Goal: Task Accomplishment & Management: Manage account settings

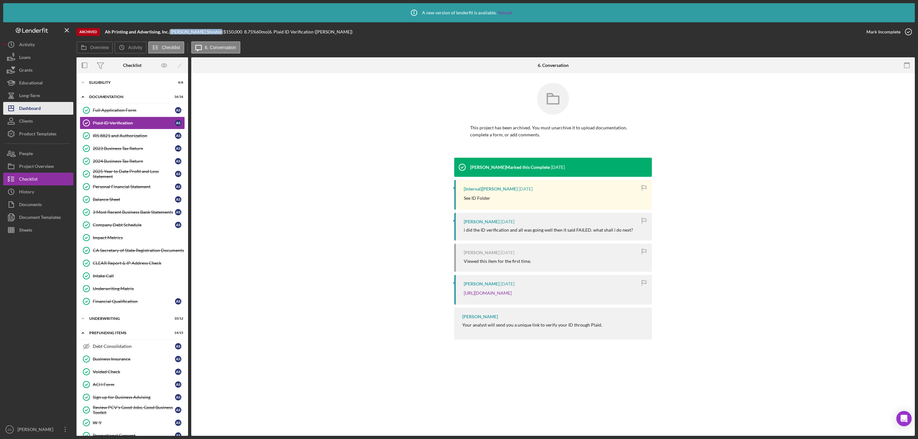
click at [18, 111] on icon "Icon/Dashboard" at bounding box center [11, 108] width 16 height 16
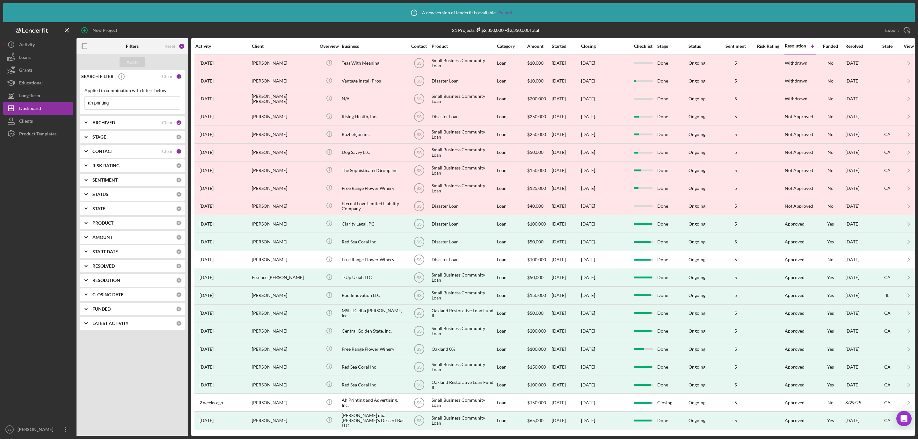
click at [110, 104] on input "ah printing" at bounding box center [132, 103] width 95 height 13
type input "lrc roofing"
click at [130, 60] on div "Apply" at bounding box center [132, 62] width 12 height 10
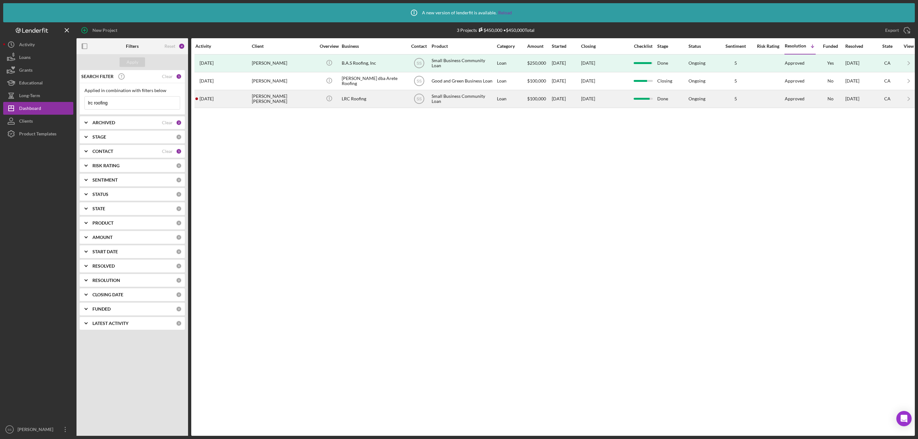
click at [259, 104] on div "Luis Ramirez Chan" at bounding box center [284, 98] width 64 height 17
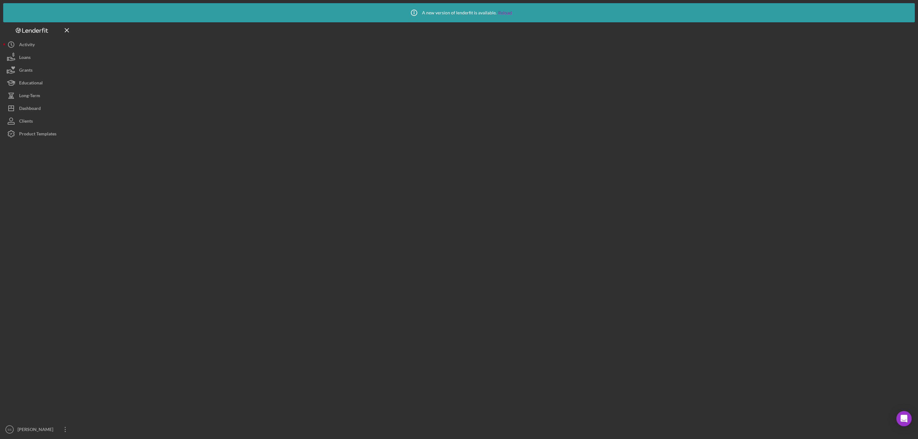
click at [259, 104] on div at bounding box center [495, 229] width 838 height 414
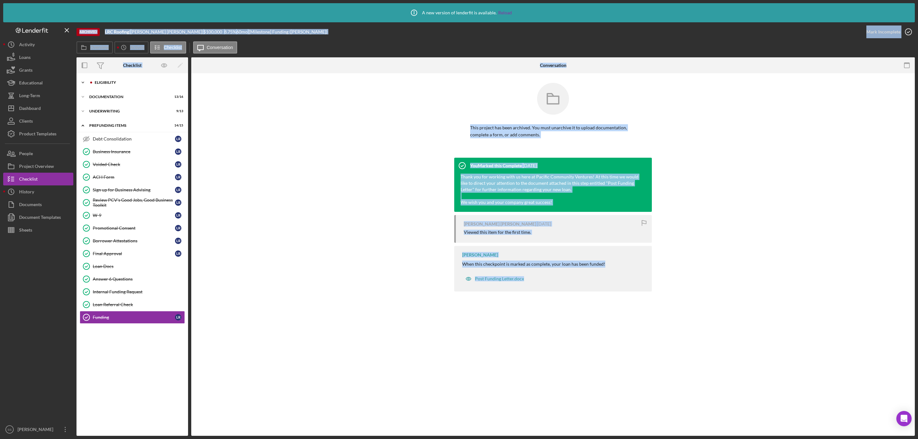
click at [95, 84] on div "Eligibility" at bounding box center [137, 83] width 85 height 4
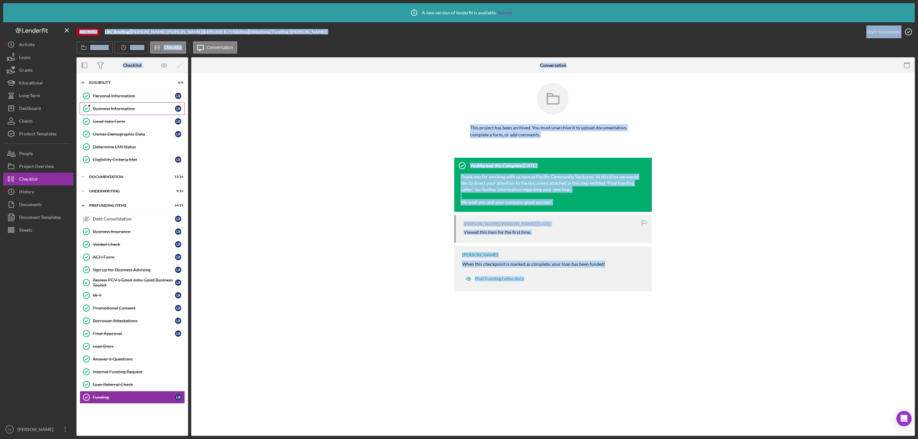
click at [97, 105] on link "Business Information Business Information L R" at bounding box center [132, 108] width 105 height 13
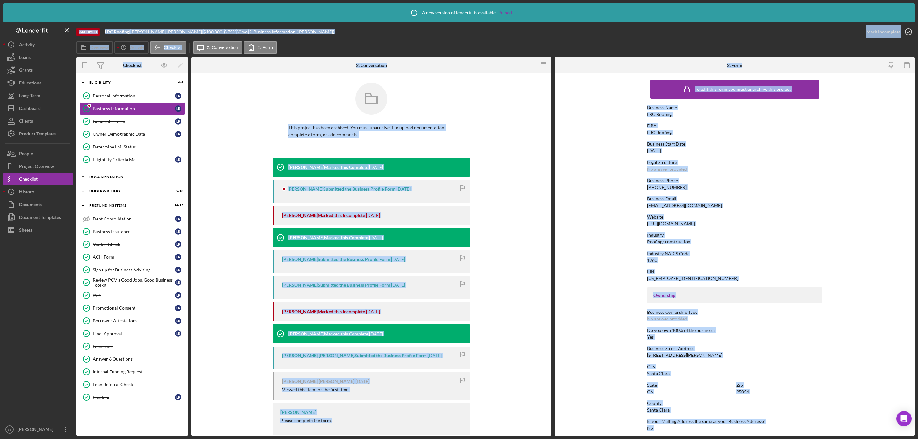
click at [109, 179] on div "Documentation" at bounding box center [134, 177] width 91 height 4
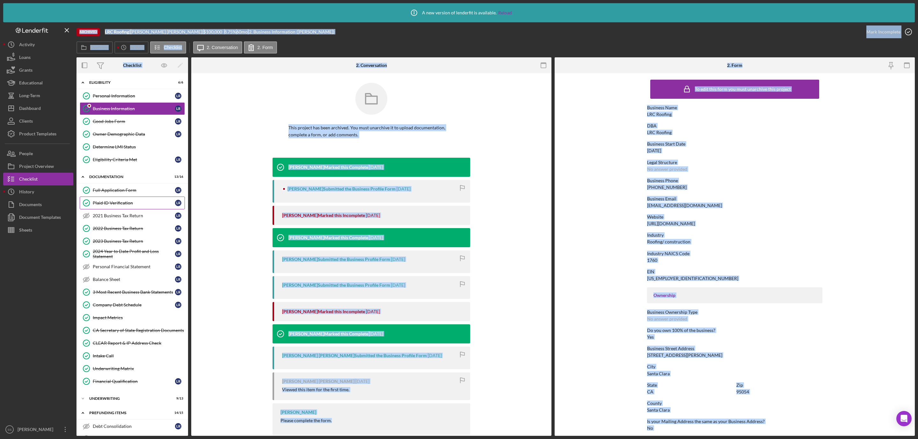
click at [110, 202] on link "Plaid ID Verification Plaid ID Verification L R" at bounding box center [132, 203] width 105 height 13
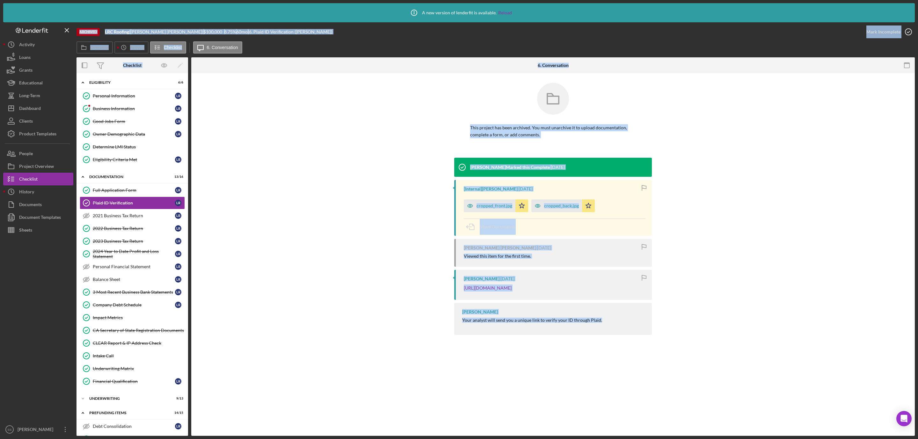
click at [624, 232] on div "Move Documents" at bounding box center [555, 227] width 182 height 17
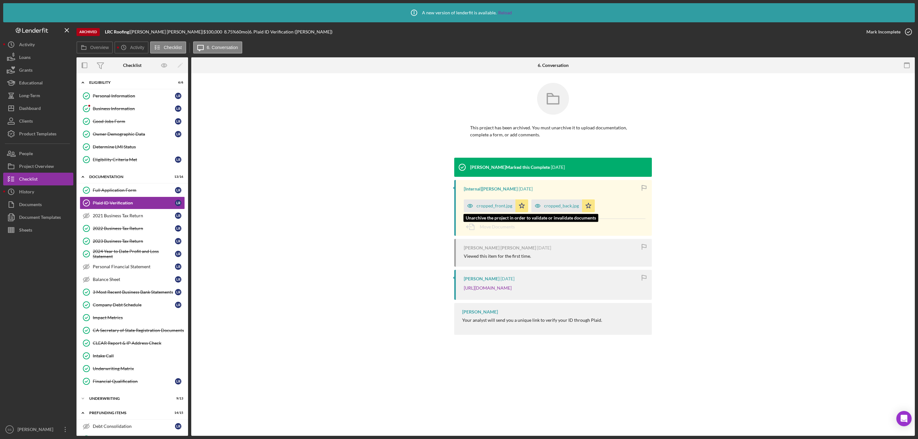
click at [492, 204] on div "cropped_front.jpg" at bounding box center [494, 205] width 36 height 5
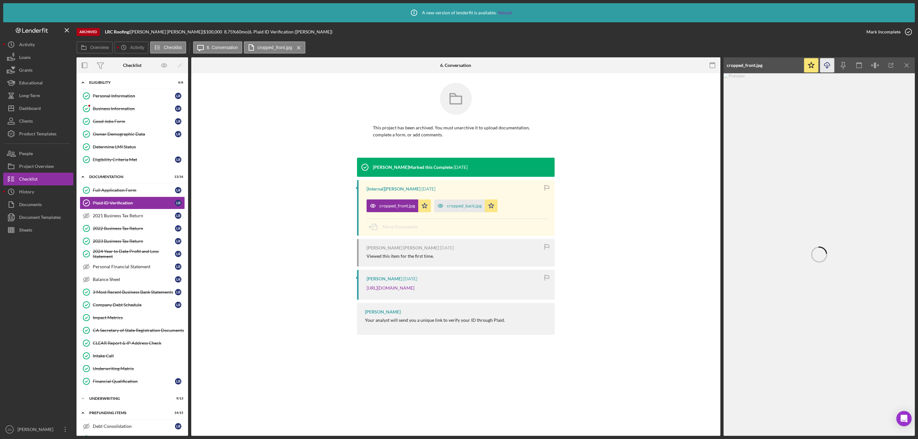
click at [827, 66] on line "button" at bounding box center [827, 66] width 0 height 4
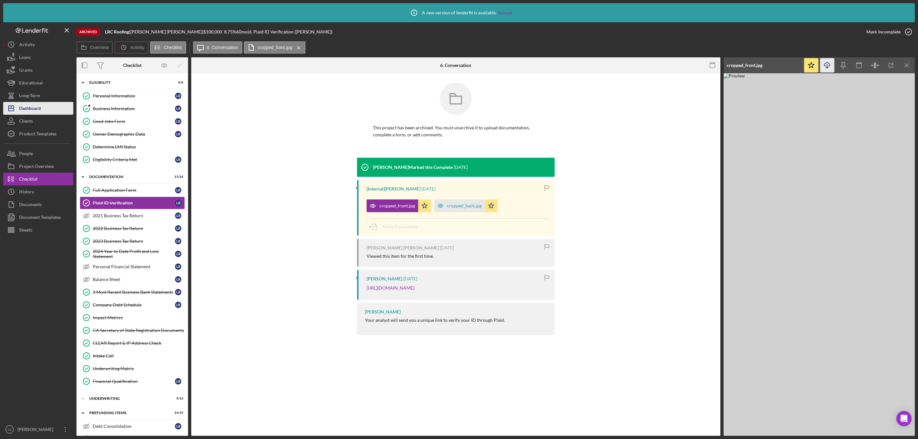
click at [34, 108] on div "Dashboard" at bounding box center [30, 109] width 22 height 14
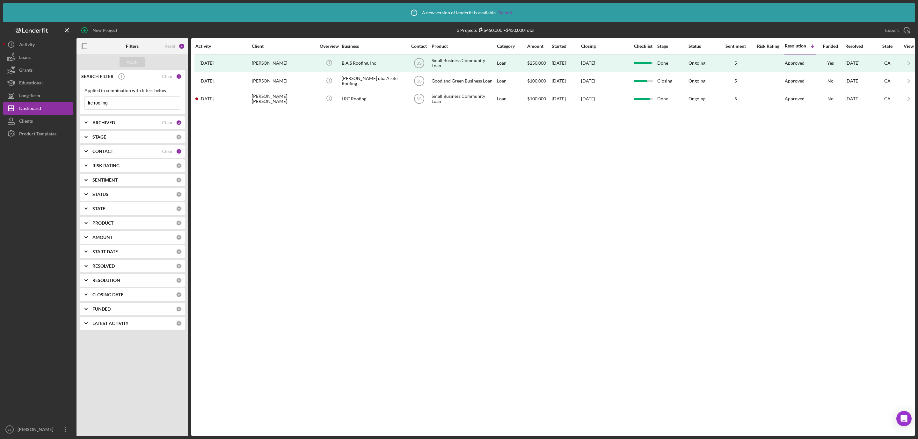
click at [112, 121] on b "ARCHIVED" at bounding box center [103, 122] width 23 height 5
click at [87, 161] on input "Archived" at bounding box center [88, 159] width 6 height 6
checkbox input "false"
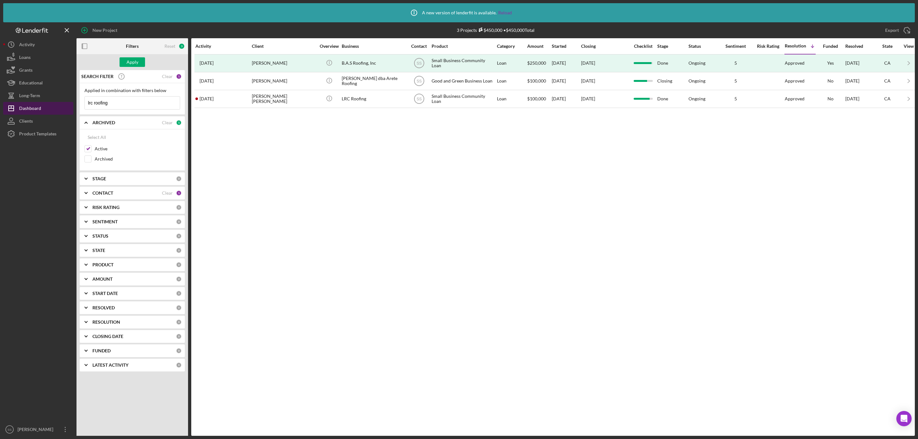
drag, startPoint x: 118, startPoint y: 103, endPoint x: 40, endPoint y: 108, distance: 78.6
click at [40, 108] on div "New Project 3 Projects $450,000 • $450,000 Total lrc roofing Export Icon/Export…" at bounding box center [458, 229] width 911 height 414
click at [121, 63] on button "Apply" at bounding box center [131, 62] width 25 height 10
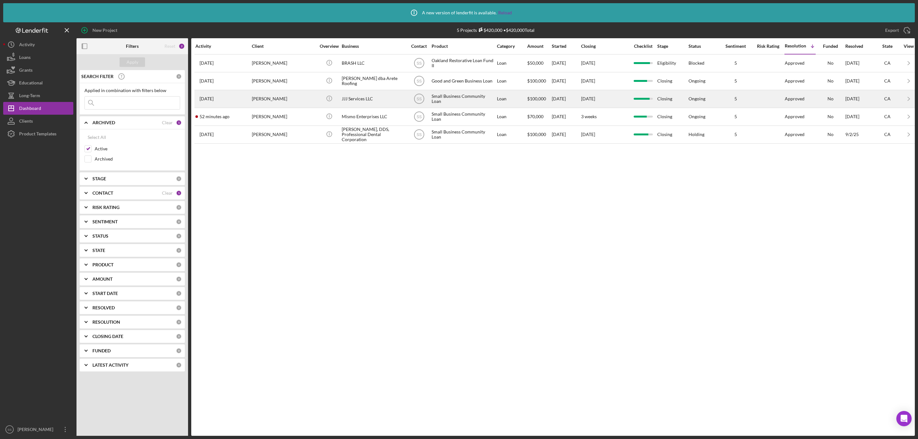
click at [367, 103] on div "JJJ Services LLC" at bounding box center [374, 98] width 64 height 17
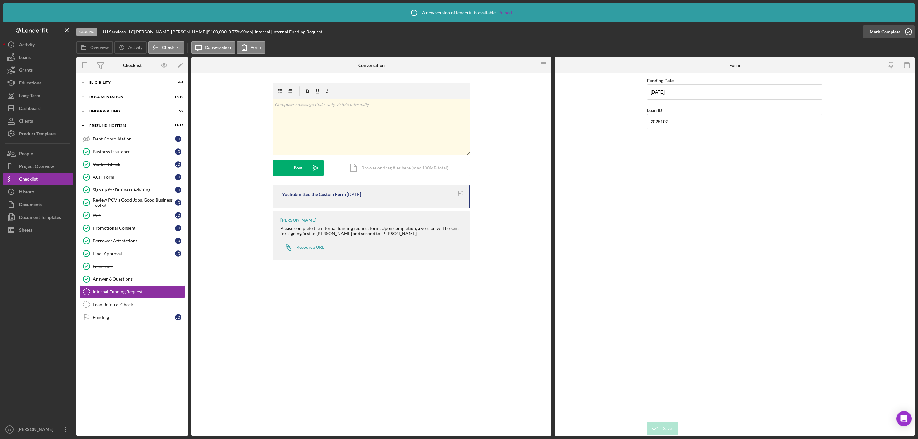
click at [906, 32] on icon "button" at bounding box center [908, 32] width 16 height 16
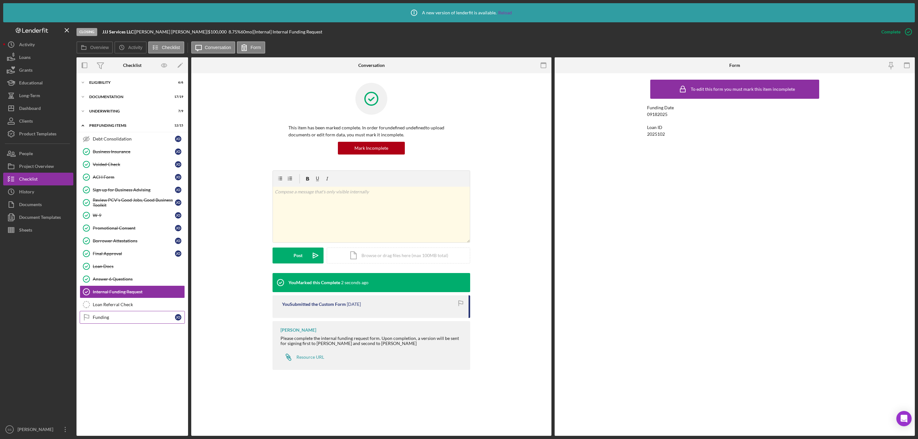
click at [105, 320] on div "Funding" at bounding box center [134, 317] width 82 height 5
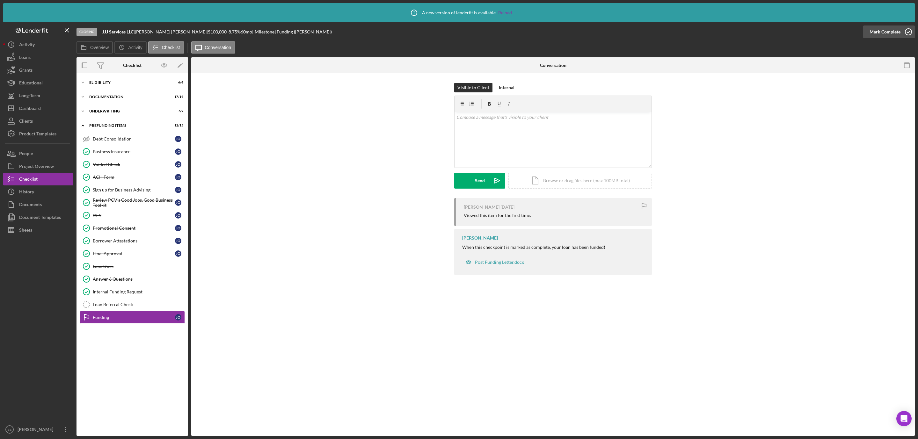
click at [914, 29] on div "Mark Complete" at bounding box center [889, 31] width 52 height 19
click at [909, 32] on icon "button" at bounding box center [908, 32] width 16 height 16
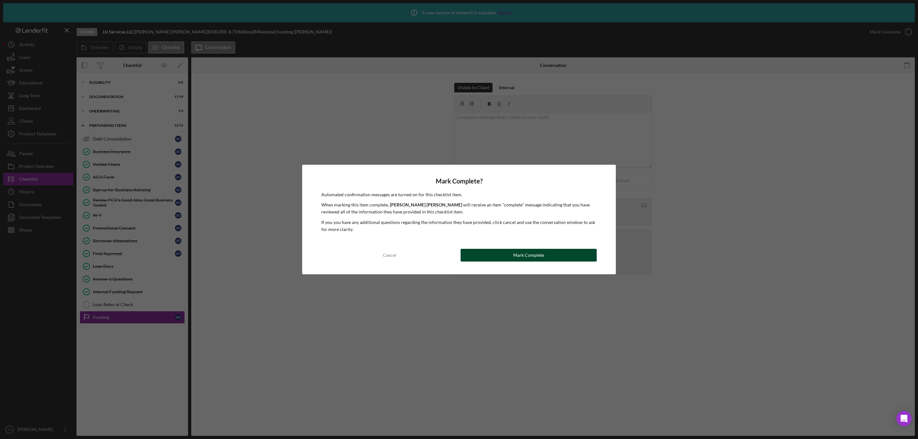
click at [532, 256] on div "Mark Complete" at bounding box center [528, 255] width 31 height 13
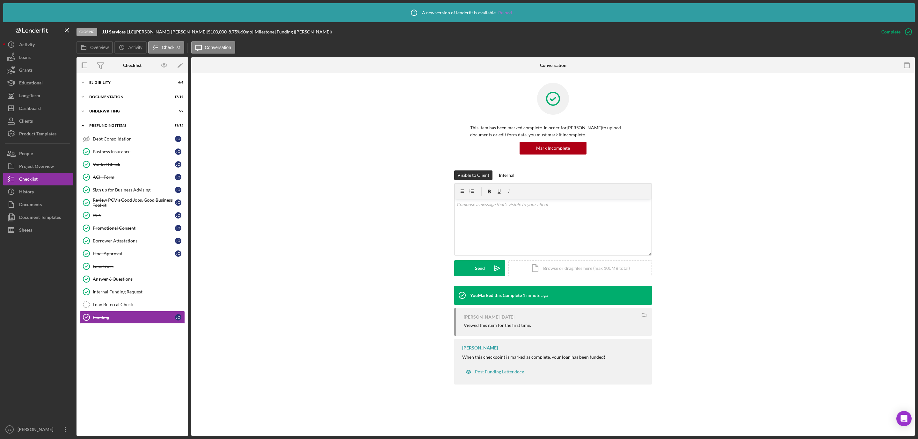
drag, startPoint x: 508, startPoint y: 13, endPoint x: 505, endPoint y: 13, distance: 3.2
click at [508, 13] on link "Reload" at bounding box center [505, 12] width 14 height 5
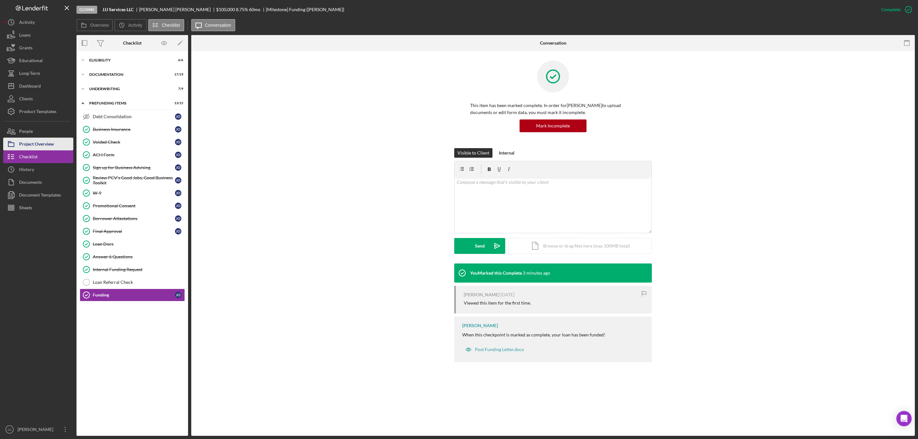
click at [47, 144] on div "Project Overview" at bounding box center [36, 145] width 35 height 14
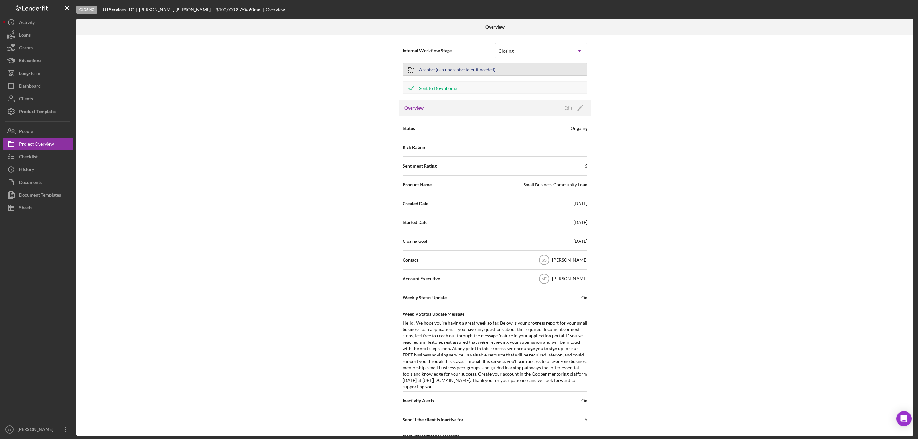
click at [476, 74] on div "Archive (can unarchive later if needed)" at bounding box center [457, 68] width 76 height 11
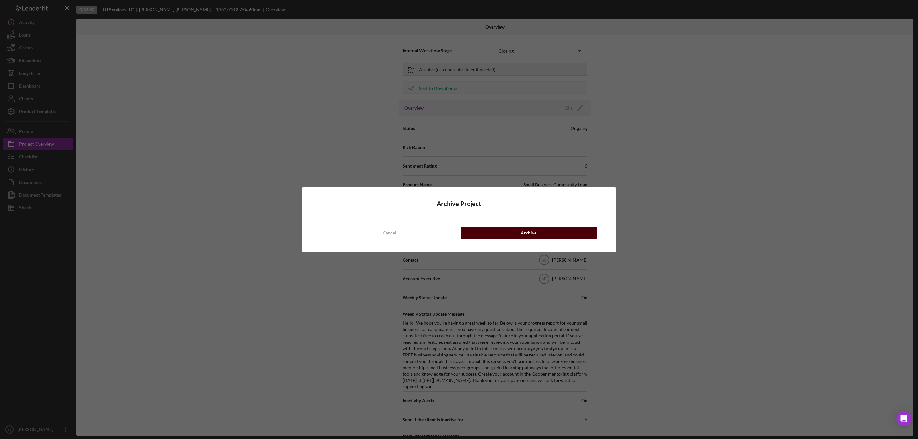
click at [501, 233] on button "Archive" at bounding box center [528, 233] width 136 height 13
